Goal: Find contact information: Obtain details needed to contact an individual or organization

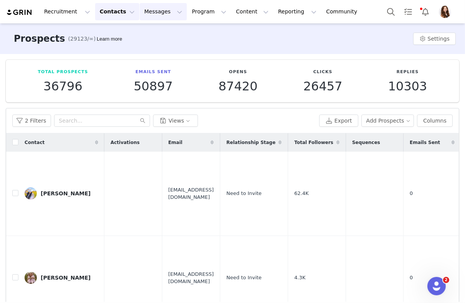
scroll to position [1925, 0]
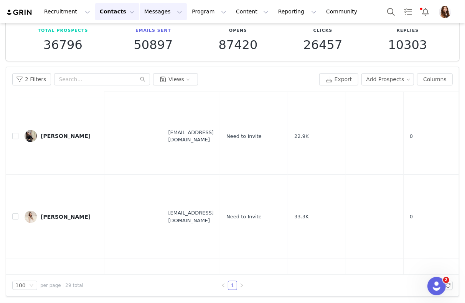
click at [140, 11] on button "Messages Messages" at bounding box center [163, 11] width 47 height 17
click at [148, 41] on link "Inbox" at bounding box center [161, 48] width 61 height 14
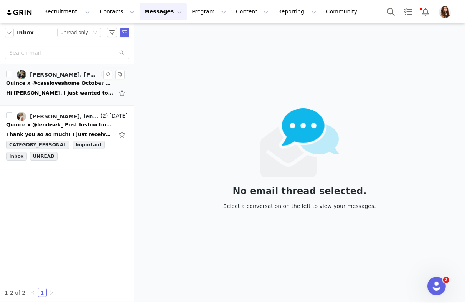
click at [62, 89] on div "Hi [PERSON_NAME], I just wanted to send one last email since I haven't heard ba…" at bounding box center [59, 93] width 107 height 8
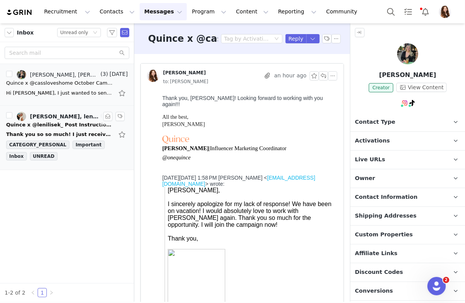
click at [81, 119] on link "[PERSON_NAME], lenilisek" at bounding box center [58, 116] width 82 height 9
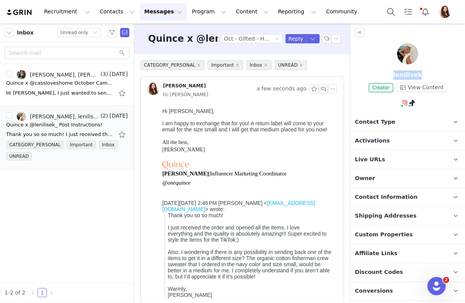
drag, startPoint x: 422, startPoint y: 76, endPoint x: 379, endPoint y: 76, distance: 42.2
click at [379, 76] on p "lenilisek" at bounding box center [407, 75] width 115 height 9
copy p "lenilisek"
click at [382, 151] on p "Live URLs" at bounding box center [398, 160] width 96 height 18
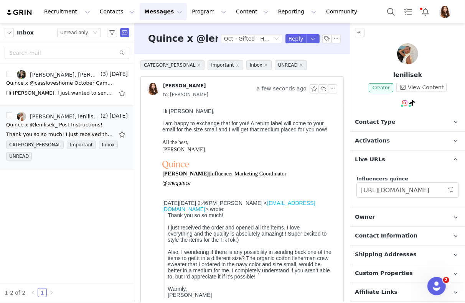
click at [383, 143] on span "Activations" at bounding box center [372, 141] width 35 height 8
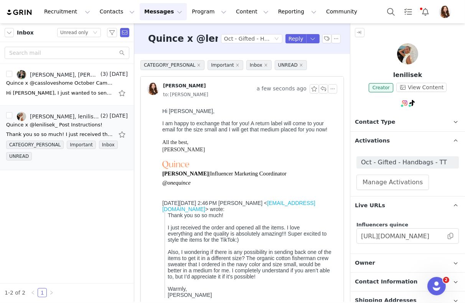
click at [383, 143] on span "Activations" at bounding box center [372, 141] width 35 height 8
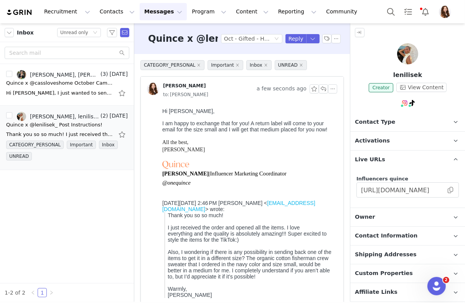
scroll to position [38, 0]
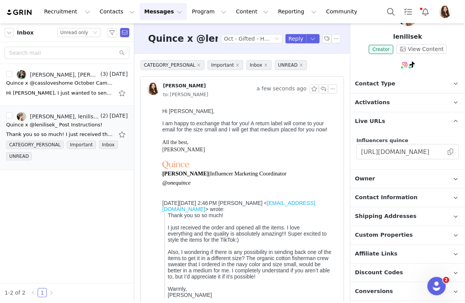
click at [392, 234] on span "Custom Properties" at bounding box center [384, 235] width 58 height 8
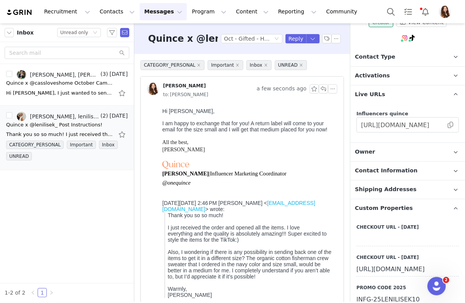
scroll to position [76, 0]
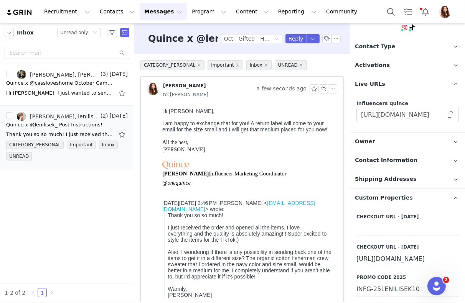
click at [393, 165] on p "Contact Information" at bounding box center [398, 160] width 96 height 18
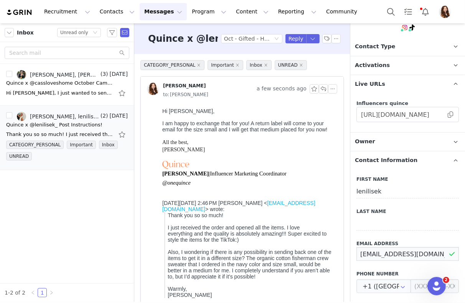
click at [394, 249] on input "[EMAIL_ADDRESS][DOMAIN_NAME]" at bounding box center [407, 254] width 102 height 14
